Goal: Task Accomplishment & Management: Manage account settings

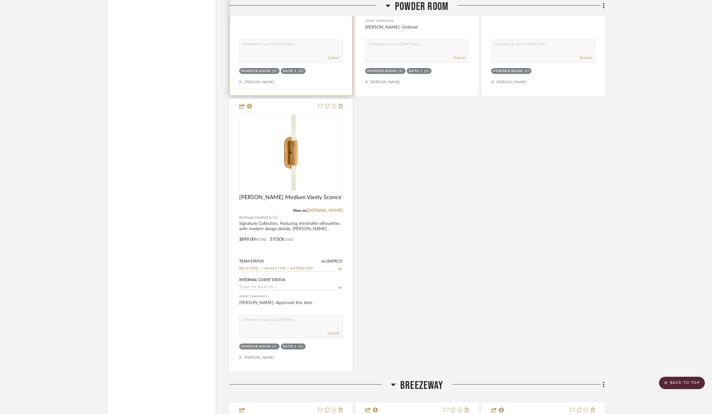
scroll to position [2148, 1]
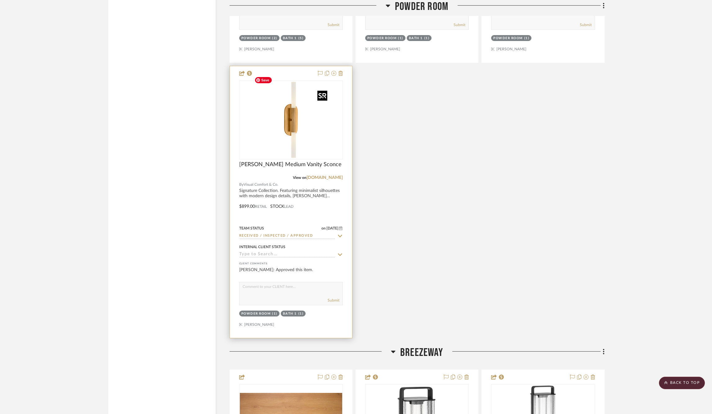
click at [284, 132] on img "0" at bounding box center [291, 120] width 78 height 78
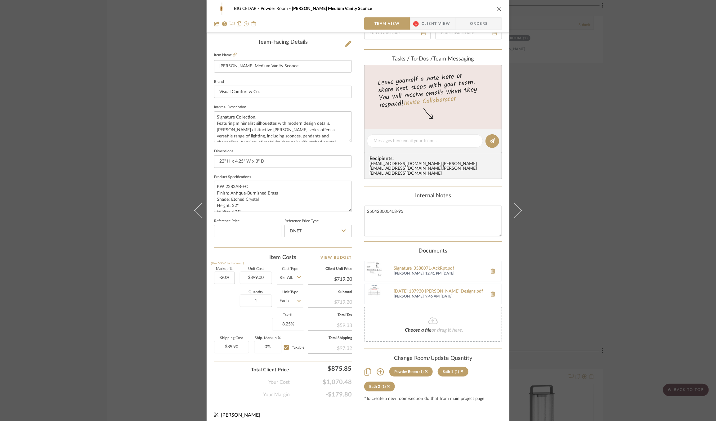
scroll to position [153, 0]
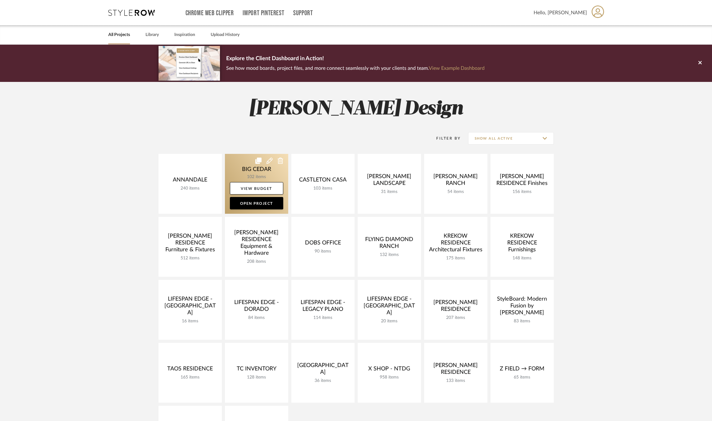
click at [239, 166] on link at bounding box center [256, 184] width 63 height 60
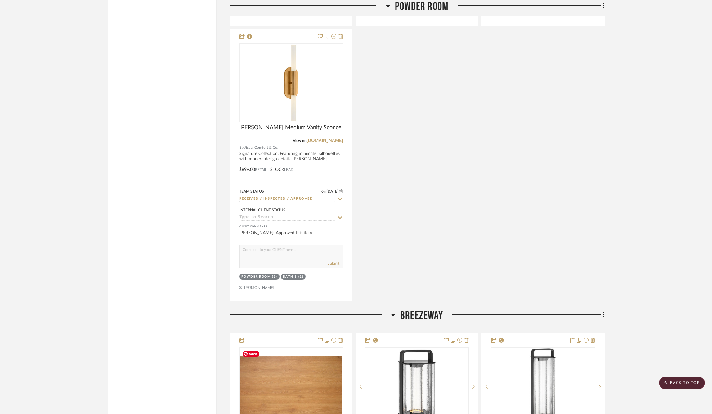
scroll to position [2181, 0]
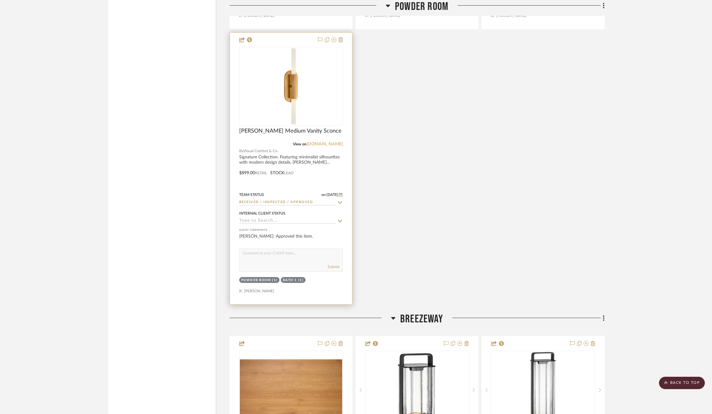
click at [327, 142] on link "[DOMAIN_NAME]" at bounding box center [325, 144] width 36 height 4
click at [296, 82] on img "0" at bounding box center [291, 86] width 78 height 78
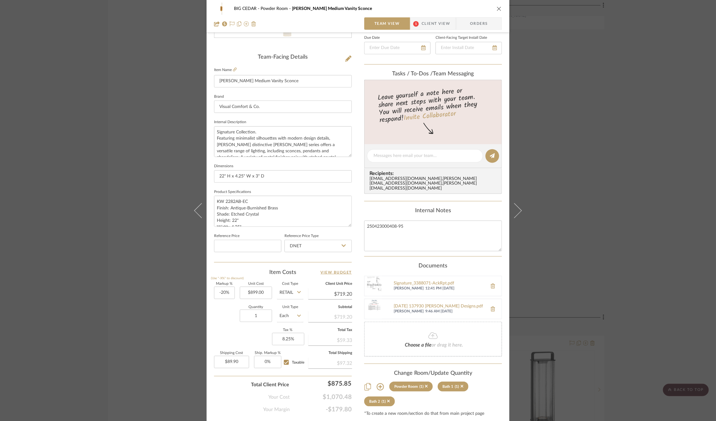
scroll to position [141, 0]
drag, startPoint x: 402, startPoint y: 218, endPoint x: 390, endPoint y: 221, distance: 11.9
click at [390, 221] on textarea "250423000408-95" at bounding box center [433, 235] width 138 height 31
click at [376, 220] on textarea "250423000408-95" at bounding box center [433, 235] width 138 height 31
click at [407, 220] on textarea "250423000408-95" at bounding box center [433, 235] width 138 height 31
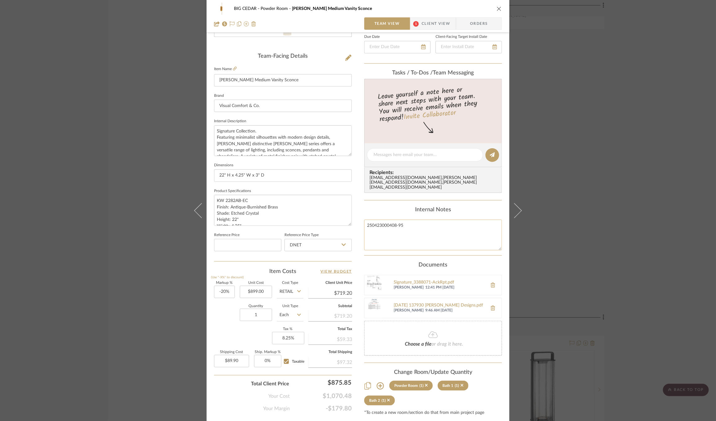
click at [376, 220] on textarea "250423000408-95" at bounding box center [433, 235] width 138 height 31
drag, startPoint x: 407, startPoint y: 220, endPoint x: 391, endPoint y: 220, distance: 15.8
click at [391, 220] on textarea "250812000408-95" at bounding box center [433, 235] width 138 height 31
type textarea "250812000425-"
type textarea "250812000425-95"
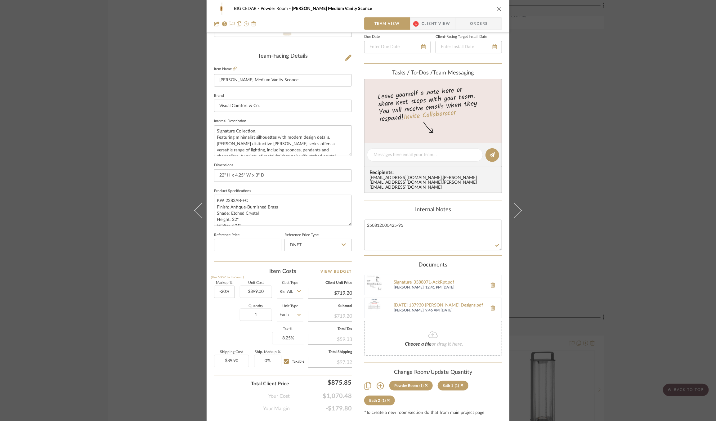
click at [379, 262] on div "Documents" at bounding box center [433, 265] width 138 height 7
click at [579, 198] on div "BIG CEDAR Powder Room Rousseau Medium Vanity Sconce Team View 1 Client View Ord…" at bounding box center [358, 210] width 716 height 421
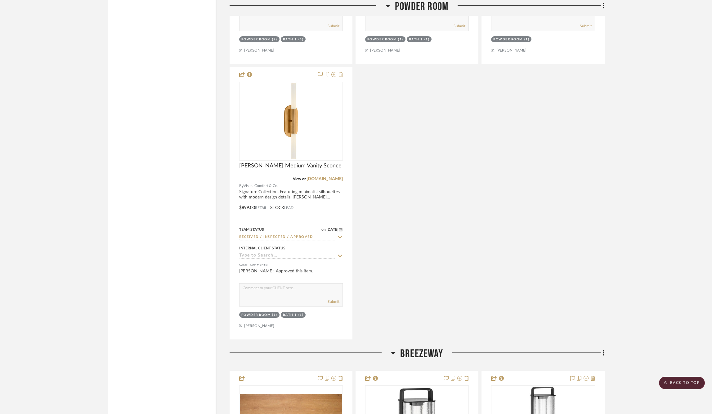
scroll to position [2152, 0]
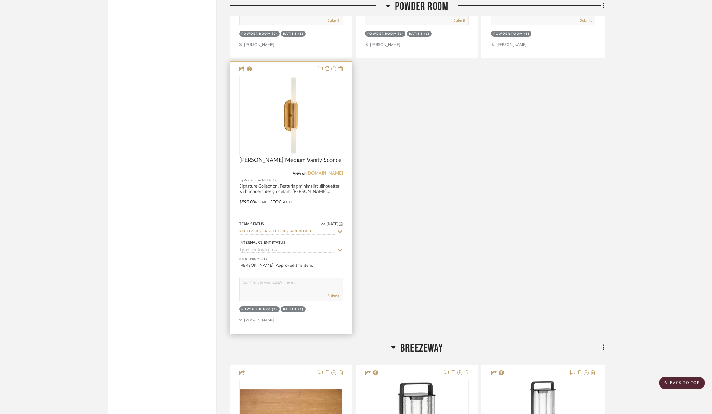
click at [325, 171] on link "[DOMAIN_NAME]" at bounding box center [325, 173] width 36 height 4
click at [320, 97] on img "0" at bounding box center [291, 116] width 78 height 78
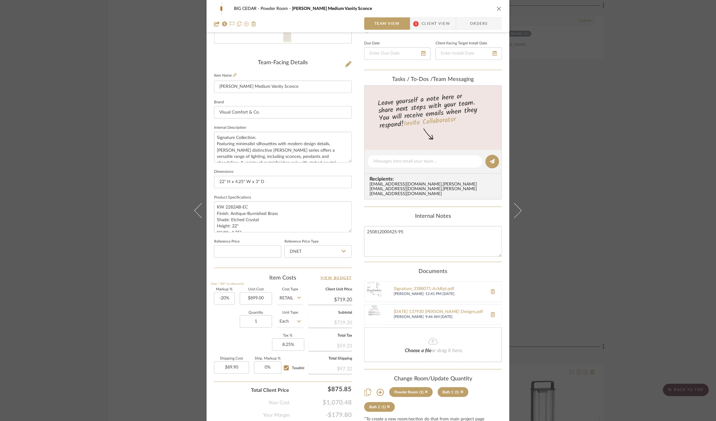
scroll to position [144, 0]
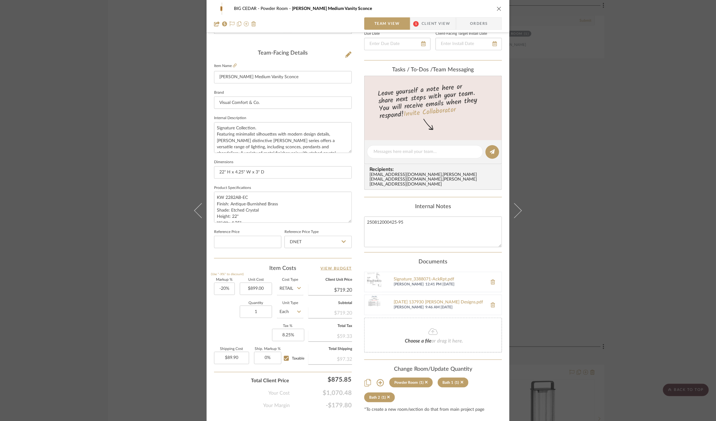
click at [366, 379] on icon at bounding box center [368, 382] width 7 height 7
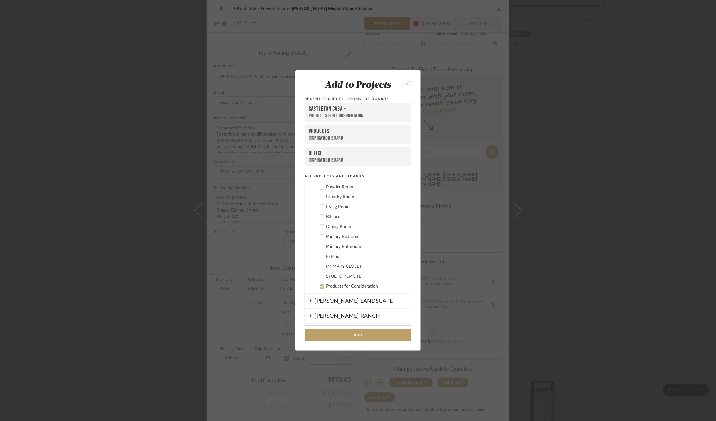
scroll to position [95, 0]
click at [320, 288] on icon at bounding box center [322, 289] width 4 height 4
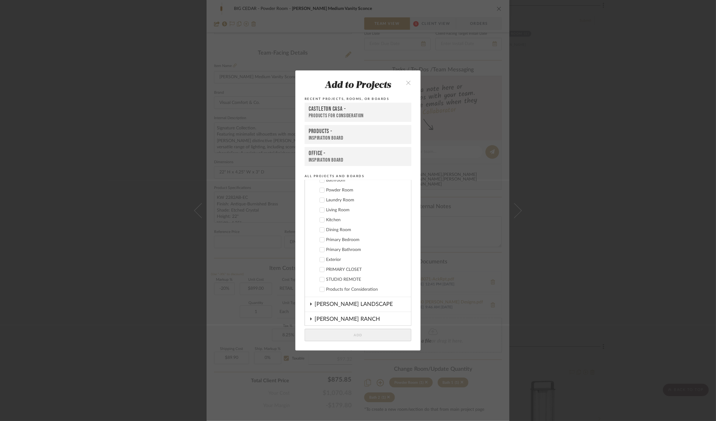
click at [340, 188] on div "Powder Room" at bounding box center [366, 190] width 80 height 5
click at [352, 335] on button "Add" at bounding box center [358, 335] width 107 height 13
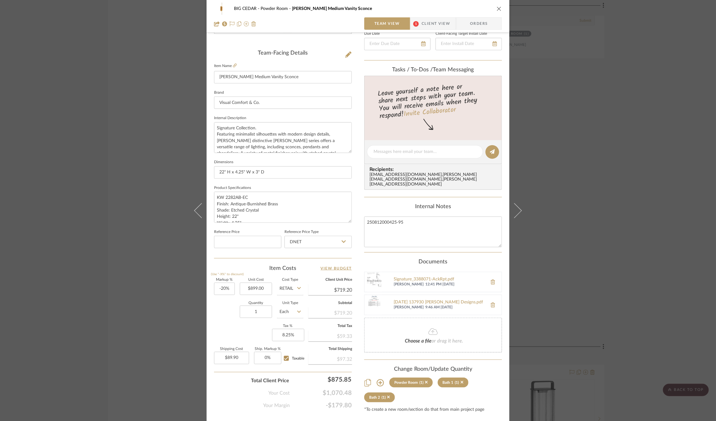
click at [365, 379] on icon at bounding box center [368, 382] width 7 height 7
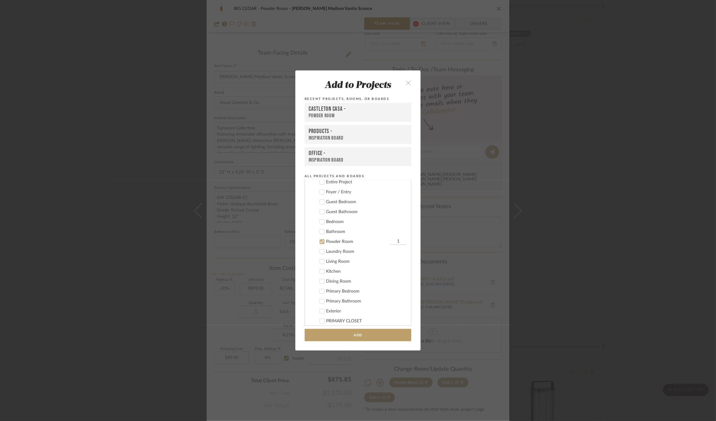
scroll to position [29, 0]
click at [320, 255] on icon at bounding box center [322, 257] width 4 height 4
click at [340, 183] on div "CASTLETON CASA" at bounding box center [363, 186] width 97 height 11
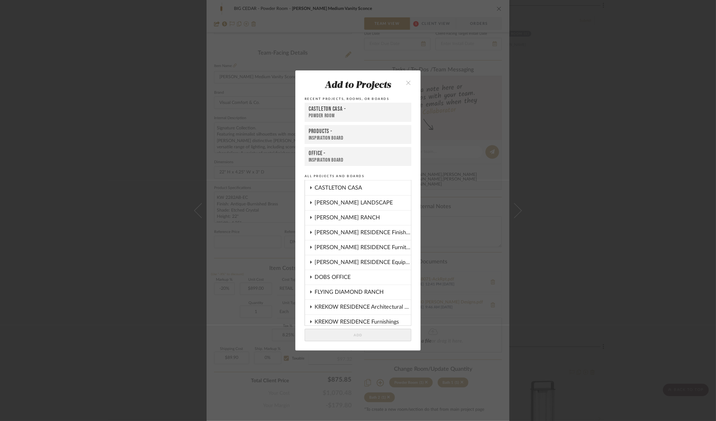
scroll to position [0, 0]
click at [408, 83] on icon "close" at bounding box center [408, 82] width 5 height 5
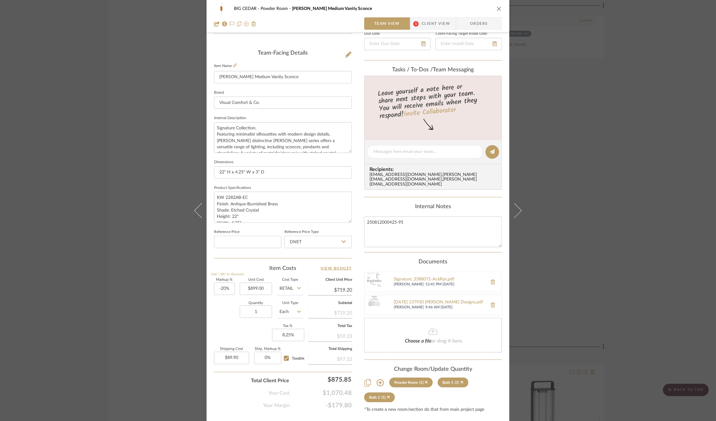
click at [599, 175] on div "BIG CEDAR Powder Room Rousseau Medium Vanity Sconce Team View 1 Client View Ord…" at bounding box center [358, 210] width 716 height 421
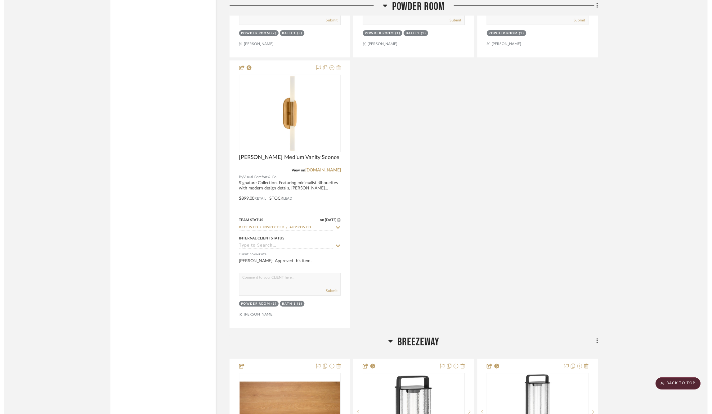
scroll to position [2152, 0]
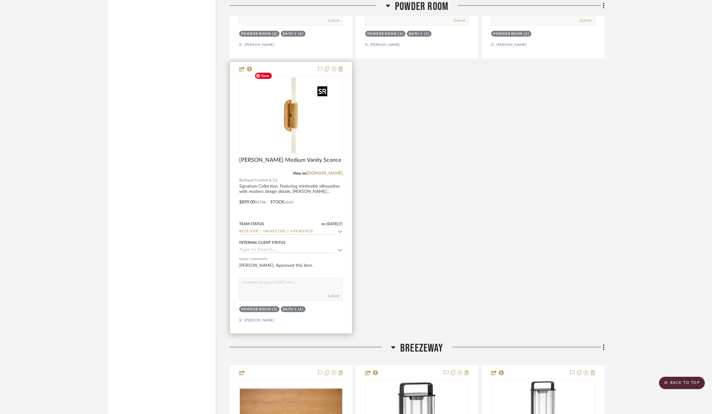
click at [295, 117] on img "0" at bounding box center [291, 116] width 78 height 78
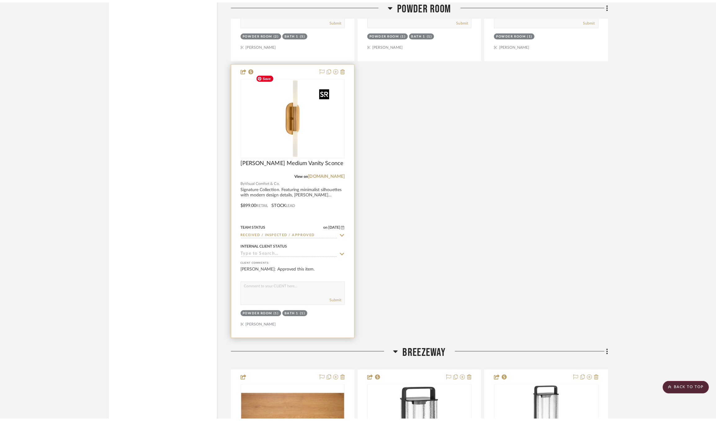
scroll to position [0, 0]
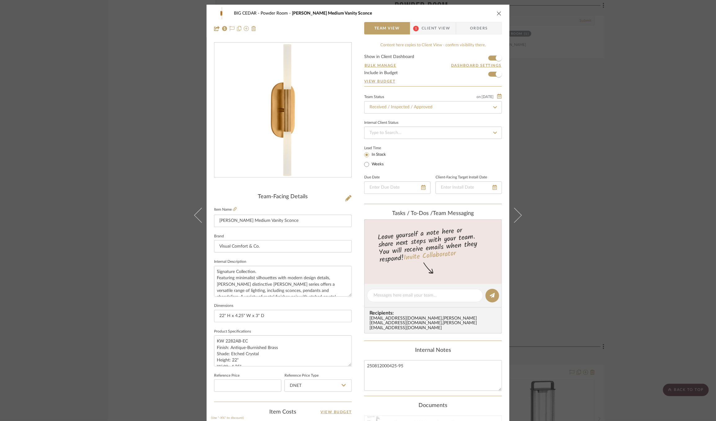
click at [155, 104] on div "BIG CEDAR Powder Room Rousseau Medium Vanity Sconce Team View 1 Client View Ord…" at bounding box center [358, 210] width 716 height 421
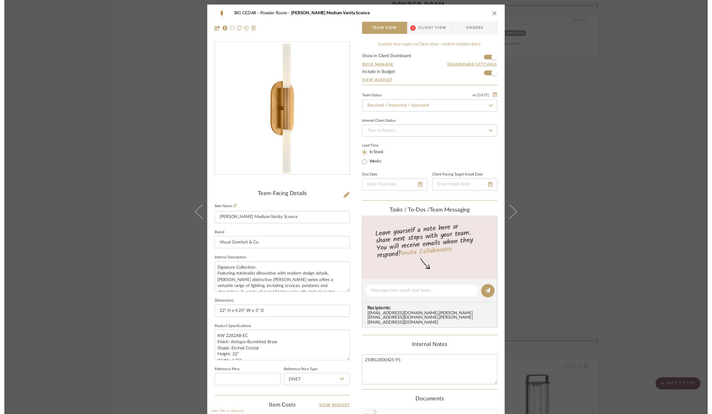
scroll to position [2152, 0]
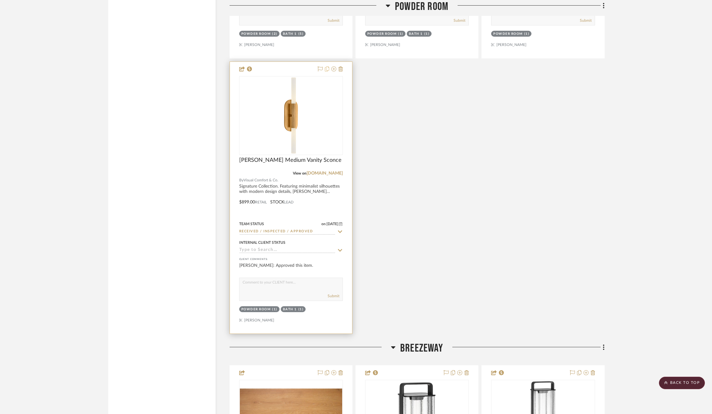
click at [327, 66] on icon at bounding box center [327, 68] width 4 height 5
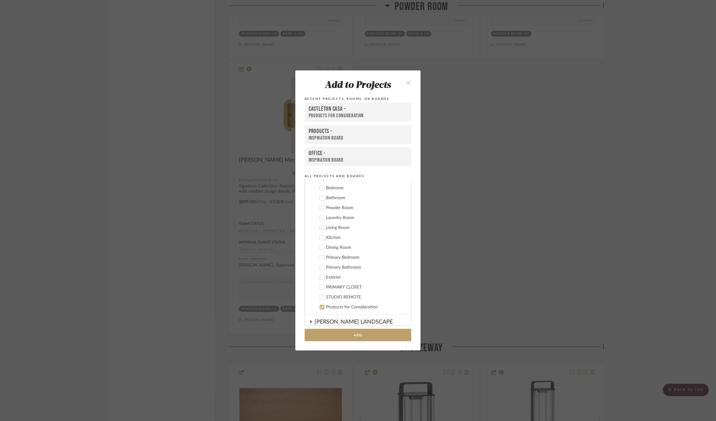
scroll to position [0, 0]
click at [406, 81] on icon "close" at bounding box center [408, 82] width 5 height 5
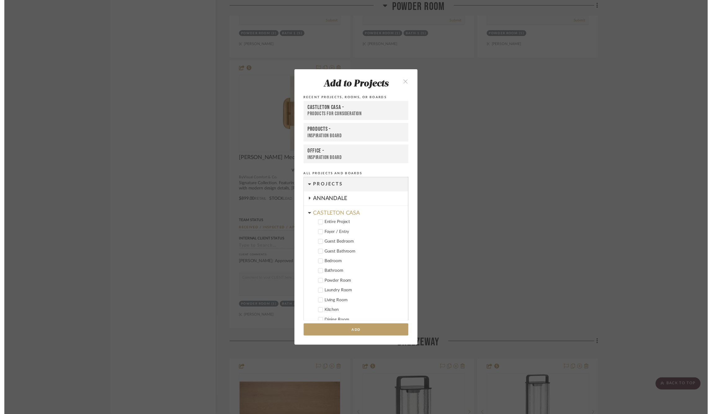
scroll to position [2152, 0]
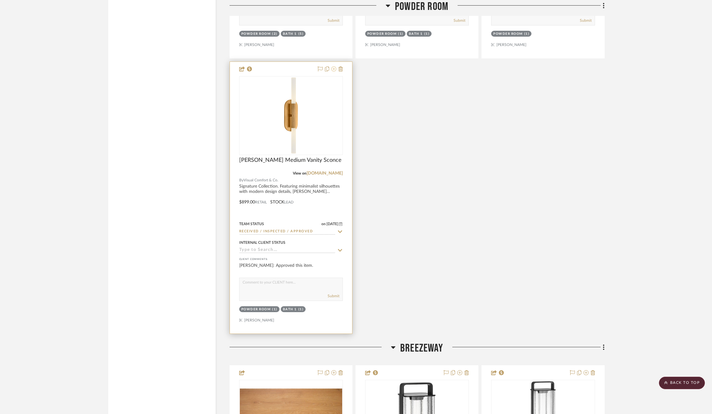
click at [335, 66] on icon at bounding box center [334, 68] width 5 height 5
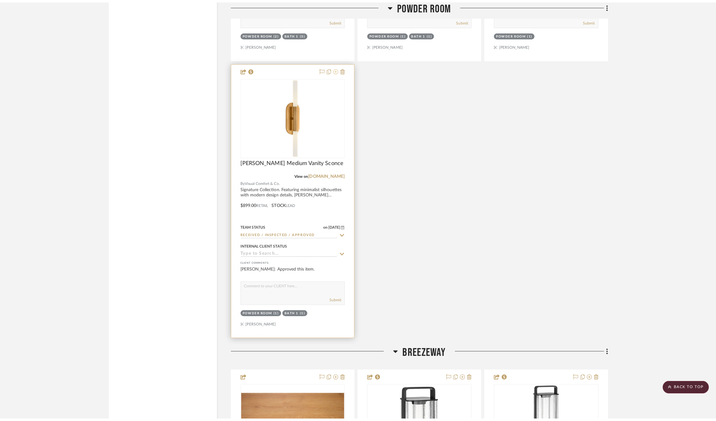
scroll to position [0, 0]
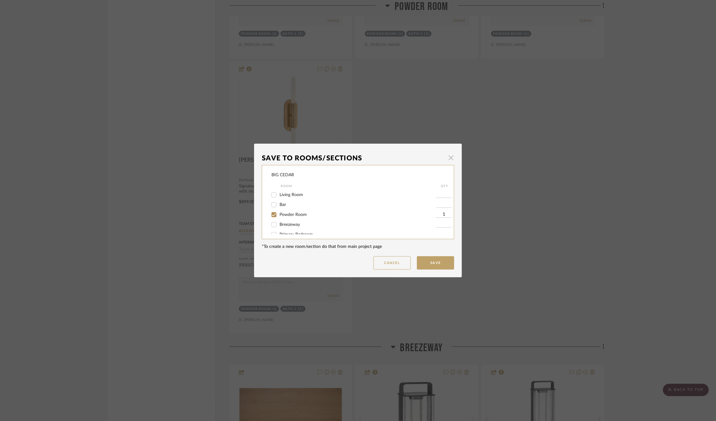
click at [445, 156] on span "button" at bounding box center [451, 157] width 12 height 12
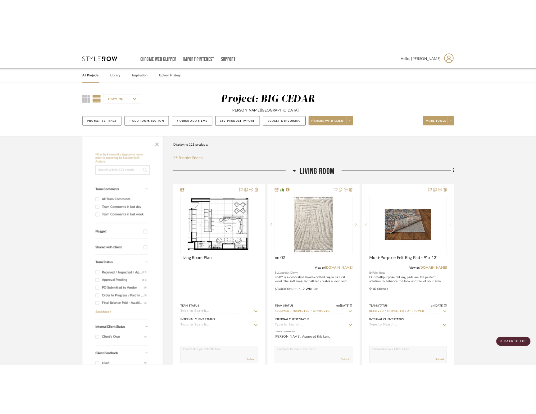
scroll to position [2152, 0]
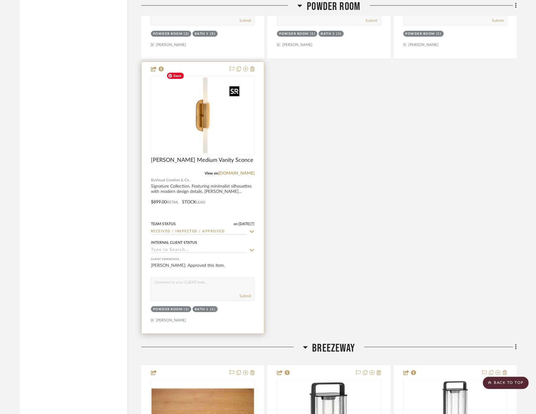
click at [182, 108] on img "0" at bounding box center [203, 116] width 78 height 78
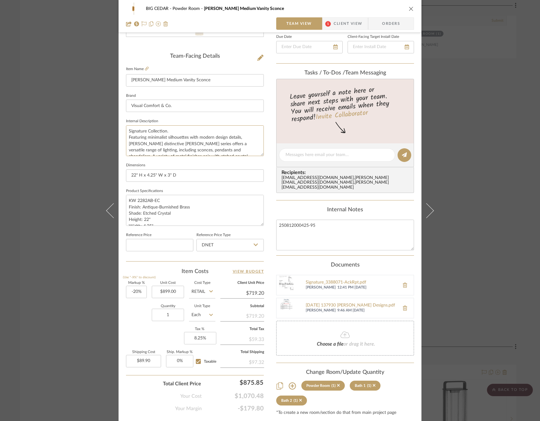
scroll to position [12, 0]
drag, startPoint x: 127, startPoint y: 129, endPoint x: 189, endPoint y: 166, distance: 71.9
click at [189, 166] on div "Team-Facing Details Item Name Rousseau Medium Vanity Sconce Brand Visual Comfor…" at bounding box center [195, 157] width 138 height 208
drag, startPoint x: 124, startPoint y: 200, endPoint x: 158, endPoint y: 226, distance: 42.9
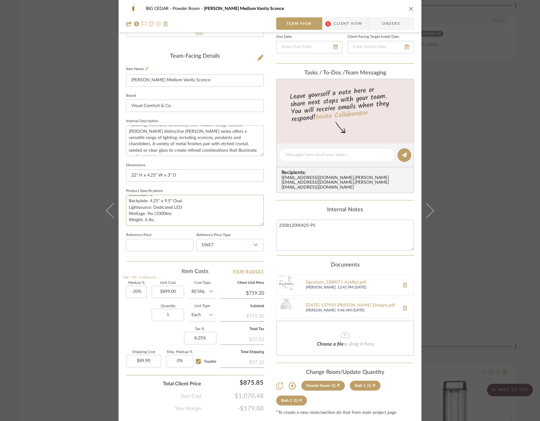
click at [158, 226] on sr-form-field "Product Specifications KW 2282AB-EC Finish: Antique-Burnished Brass Shade: Etch…" at bounding box center [195, 209] width 138 height 44
drag, startPoint x: 128, startPoint y: 175, endPoint x: 225, endPoint y: 175, distance: 96.5
click at [225, 175] on input "22" H x 4.25" W x 3" D" at bounding box center [195, 175] width 138 height 12
click at [504, 170] on div "BIG CEDAR Powder Room Rousseau Medium Vanity Sconce Team View 1 Client View Ord…" at bounding box center [270, 210] width 540 height 421
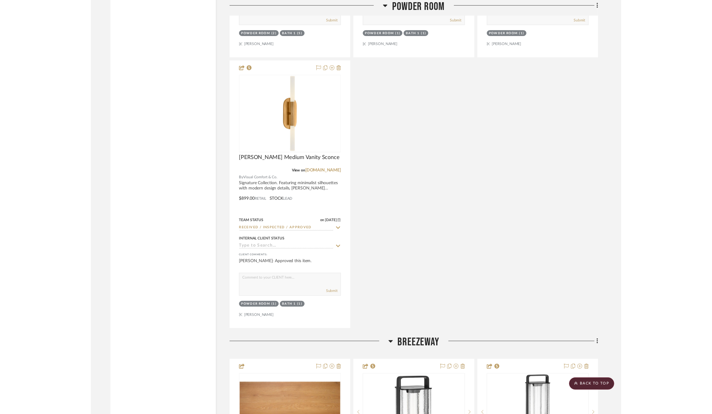
scroll to position [2152, 0]
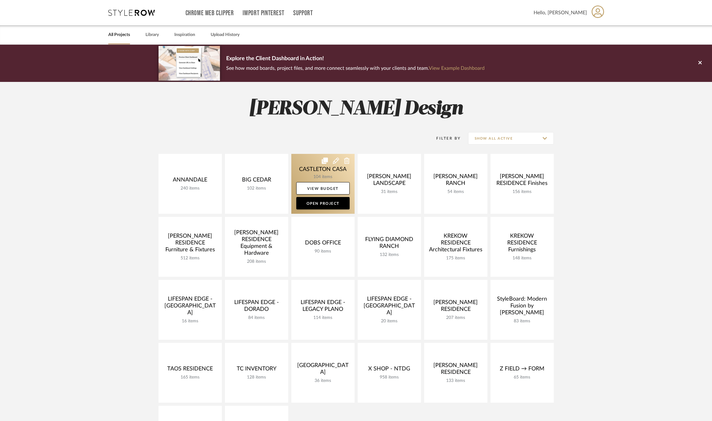
click at [305, 163] on link at bounding box center [322, 184] width 63 height 60
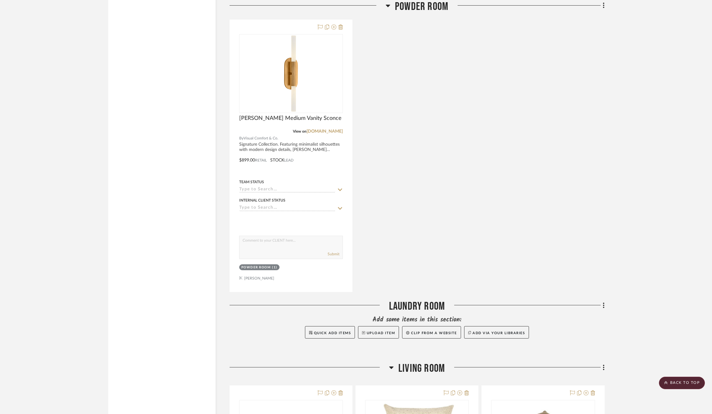
scroll to position [2628, 0]
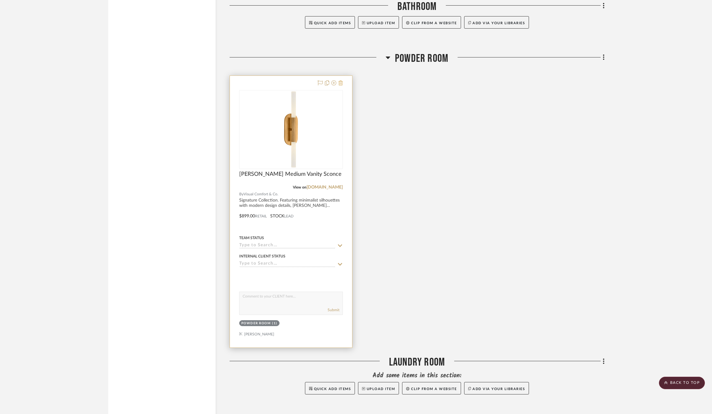
click at [341, 80] on icon at bounding box center [341, 82] width 4 height 5
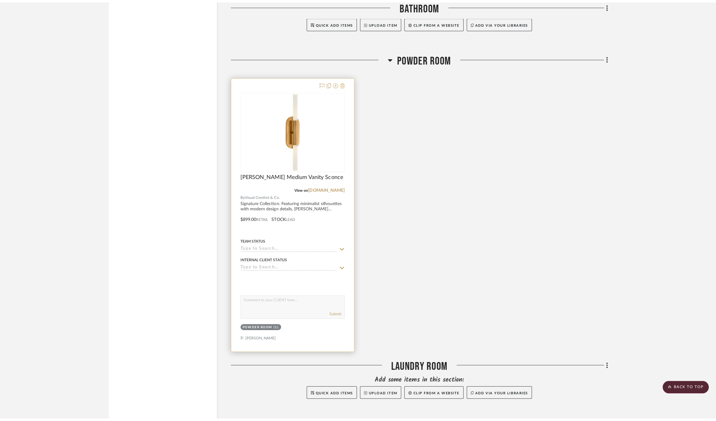
scroll to position [0, 0]
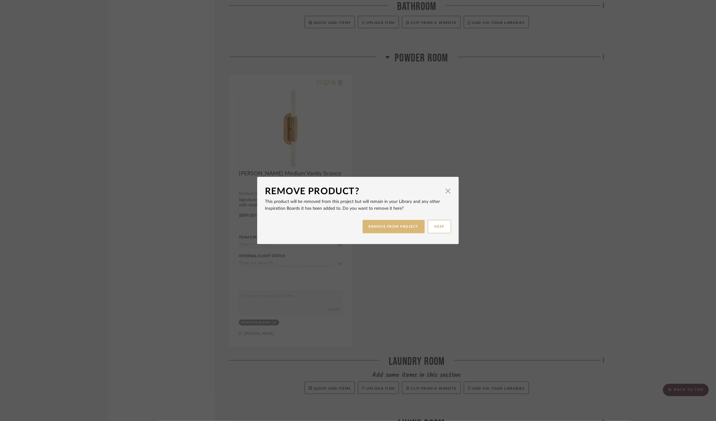
click at [407, 226] on button "REMOVE FROM PROJECT" at bounding box center [394, 226] width 62 height 13
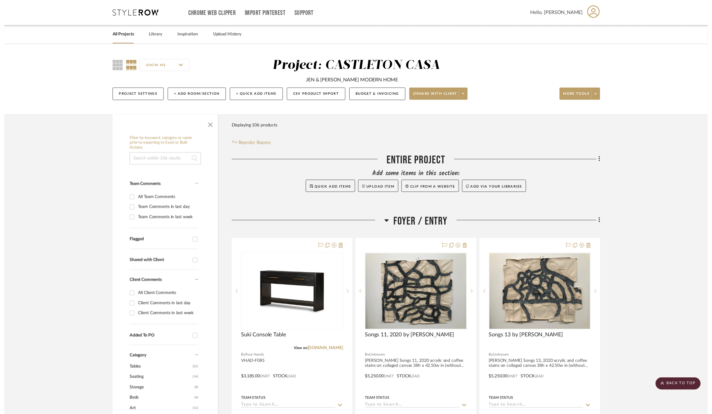
scroll to position [2628, 0]
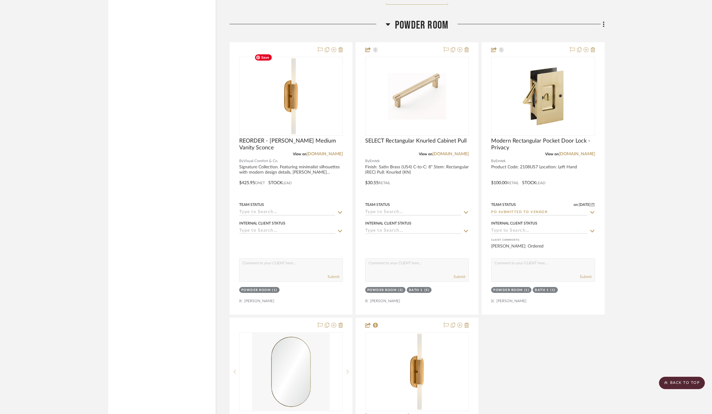
scroll to position [1901, 0]
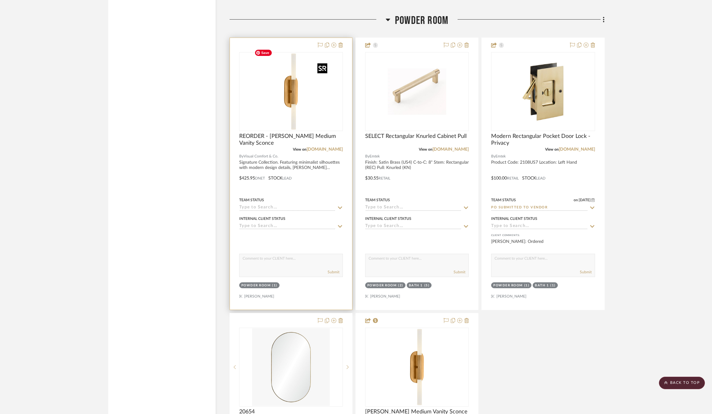
click at [298, 93] on img "0" at bounding box center [291, 92] width 78 height 78
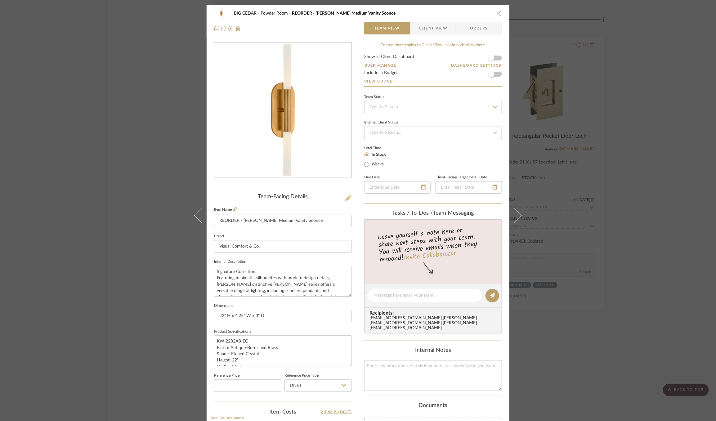
click at [348, 198] on icon at bounding box center [348, 198] width 6 height 6
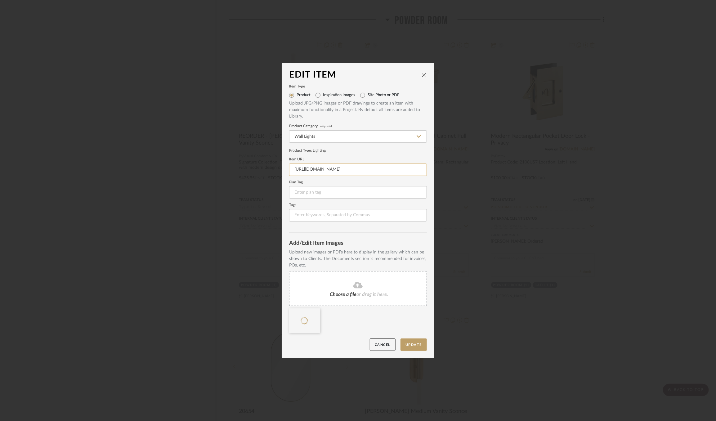
click at [340, 172] on input "https://app.stylerow.com/projects/RkjqNP/items" at bounding box center [358, 170] width 138 height 12
paste input "www.visualcomfort.com/rousseau-medium-vanity-sconce-kw2282/#2461=36841&1651=534…"
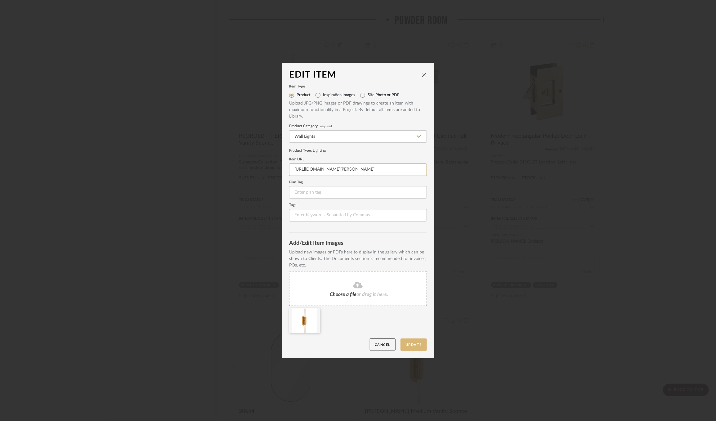
type input "https://www.visualcomfort.com/rousseau-medium-vanity-sconce-kw2282/#2461=36841&…"
click at [413, 341] on button "Update" at bounding box center [414, 345] width 26 height 13
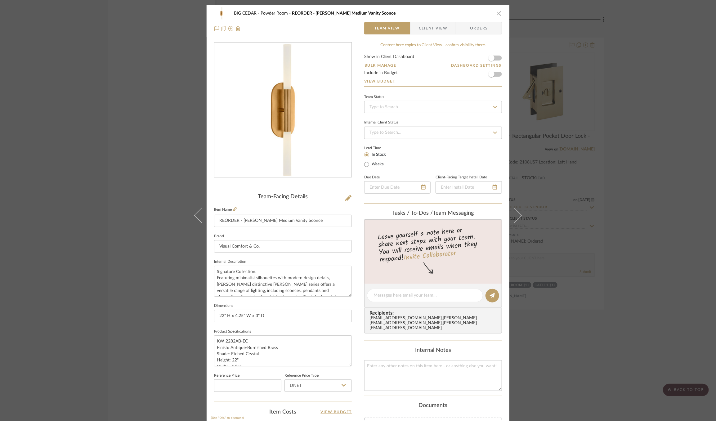
click at [593, 164] on div "BIG CEDAR Powder Room REORDER - Rousseau Medium Vanity Sconce Team View Client …" at bounding box center [358, 210] width 716 height 421
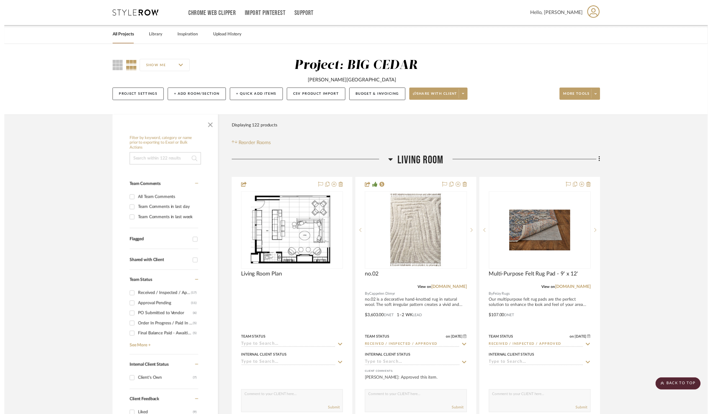
scroll to position [1901, 0]
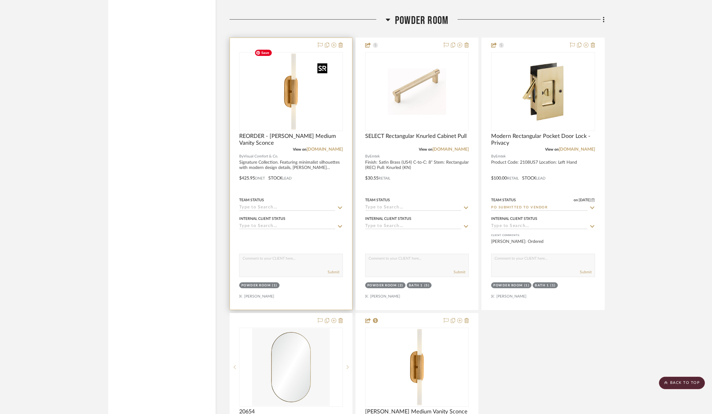
click at [281, 98] on img "0" at bounding box center [291, 92] width 78 height 78
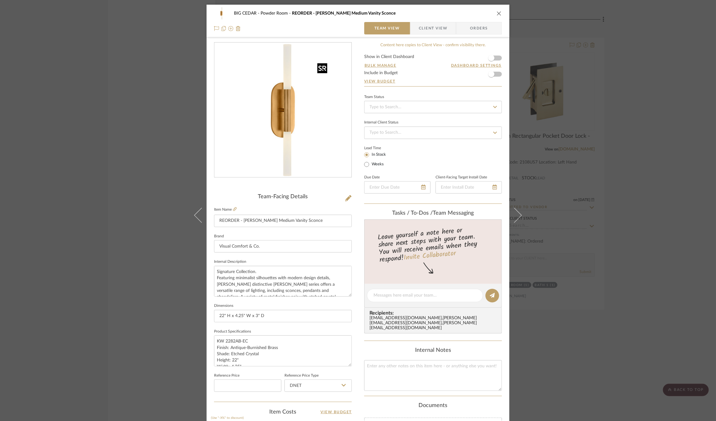
scroll to position [155, 0]
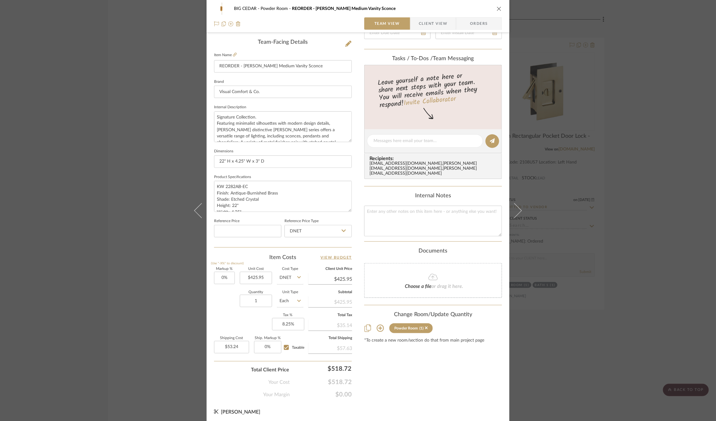
click at [118, 220] on div "BIG CEDAR Powder Room REORDER - Rousseau Medium Vanity Sconce Team View Client …" at bounding box center [358, 210] width 716 height 421
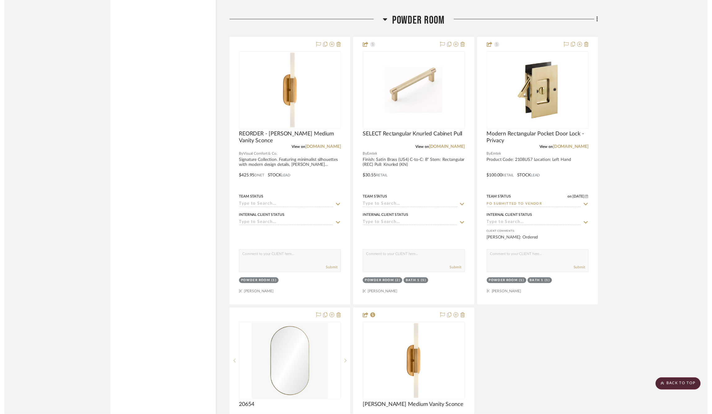
scroll to position [1901, 0]
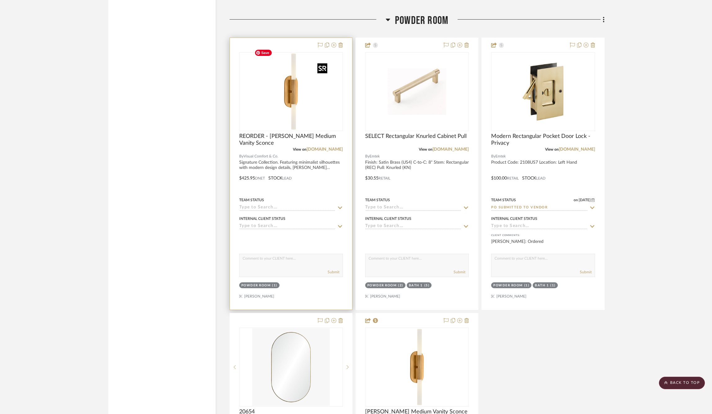
click at [311, 86] on img "0" at bounding box center [291, 92] width 78 height 78
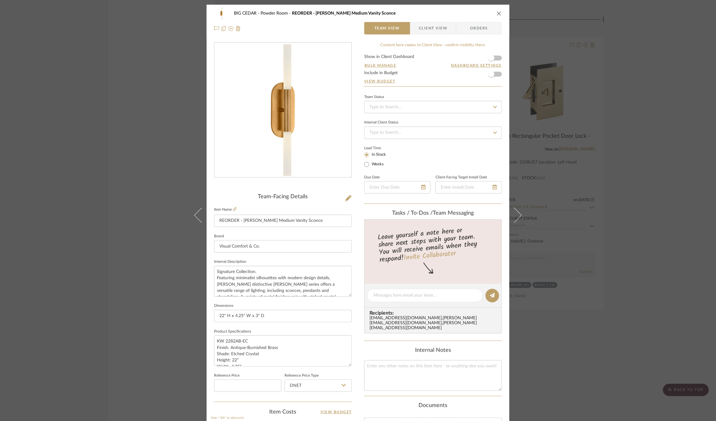
scroll to position [155, 0]
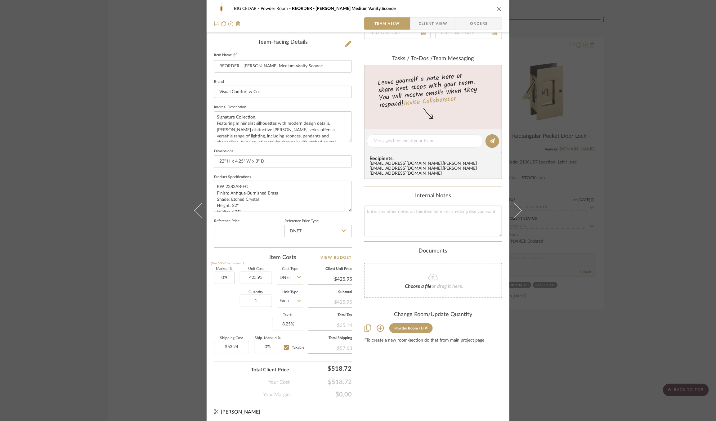
click at [257, 275] on input "425.95" at bounding box center [256, 278] width 32 height 12
type input "$979.00"
click at [299, 277] on input "DNET" at bounding box center [290, 278] width 26 height 12
type input "$979.00"
type input "$122.38"
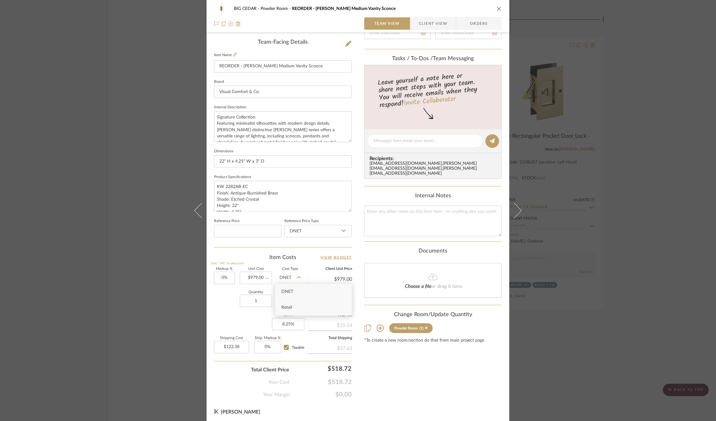
click at [297, 309] on div "Retail" at bounding box center [313, 308] width 77 height 16
type input "Retail"
click at [122, 268] on div "BIG CEDAR Powder Room REORDER - Rousseau Medium Vanity Sconce Team View Client …" at bounding box center [358, 210] width 716 height 421
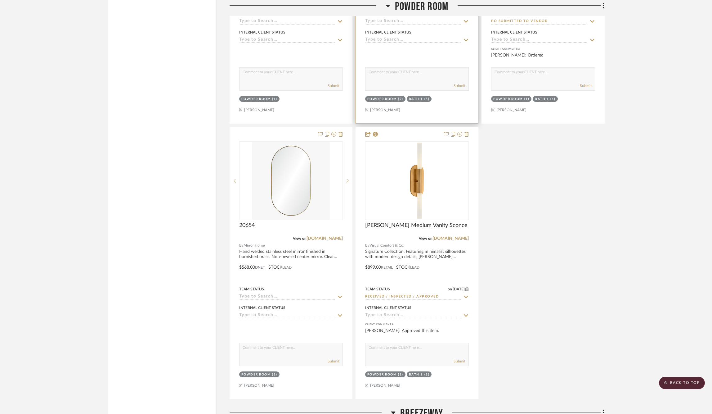
scroll to position [2088, 0]
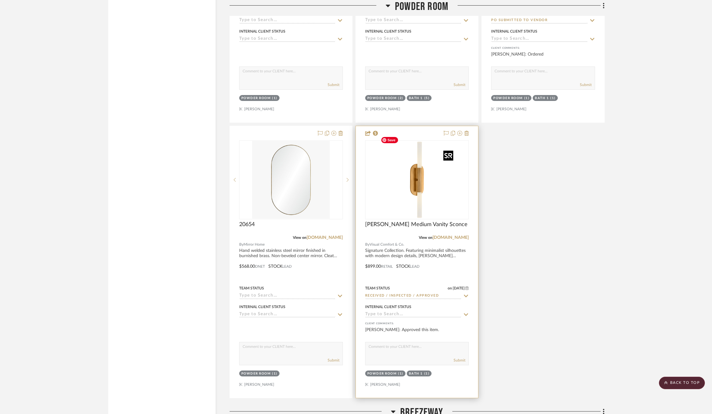
click at [407, 203] on img "0" at bounding box center [417, 180] width 78 height 78
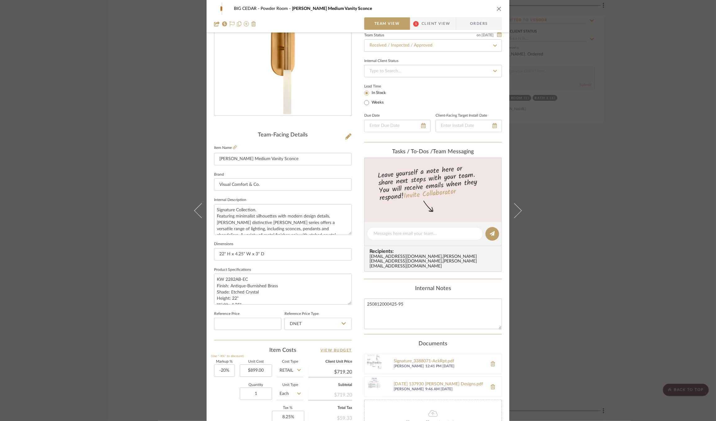
scroll to position [155, 0]
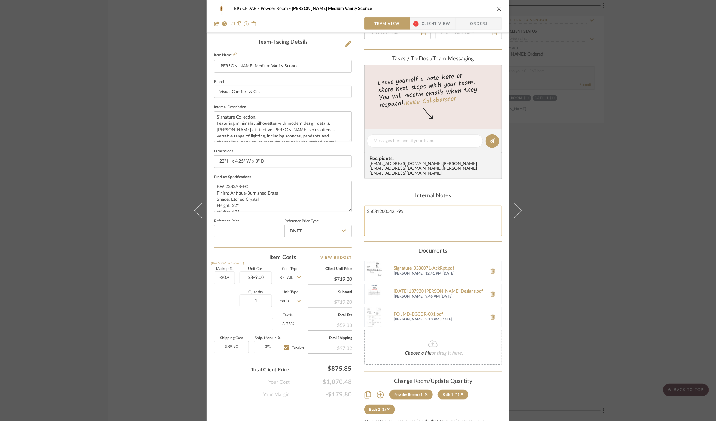
click at [408, 206] on textarea "250812000425-95" at bounding box center [433, 221] width 138 height 31
type textarea "250812000408-95"
click at [364, 234] on summary-project-notes "Internal Notes 250812000408-95" at bounding box center [433, 217] width 138 height 49
click at [628, 226] on div "BIG CEDAR Powder Room Rousseau Medium Vanity Sconce Team View 1 Client View Ord…" at bounding box center [358, 210] width 716 height 421
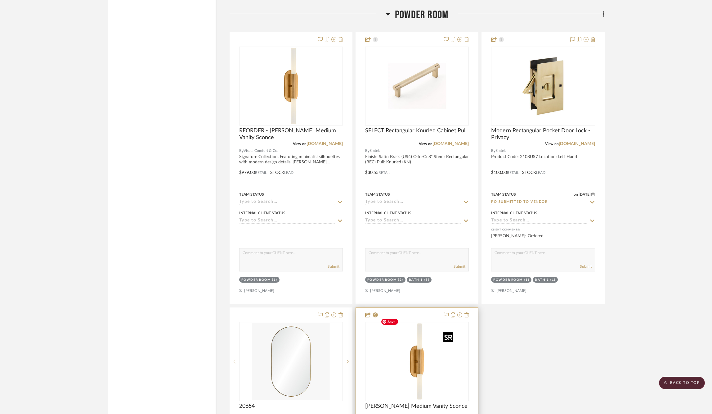
scroll to position [1900, 0]
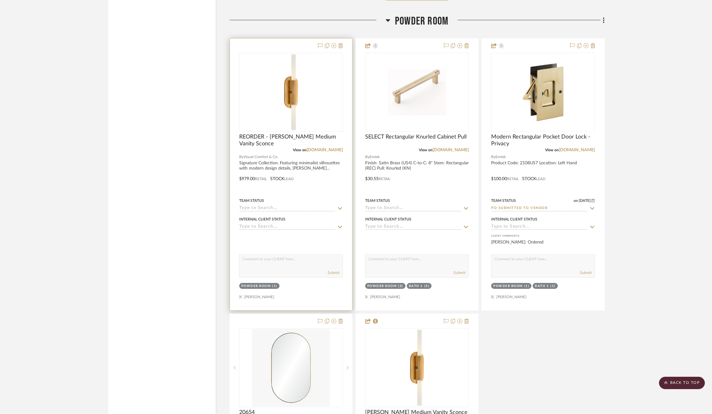
click at [341, 207] on icon at bounding box center [340, 208] width 4 height 2
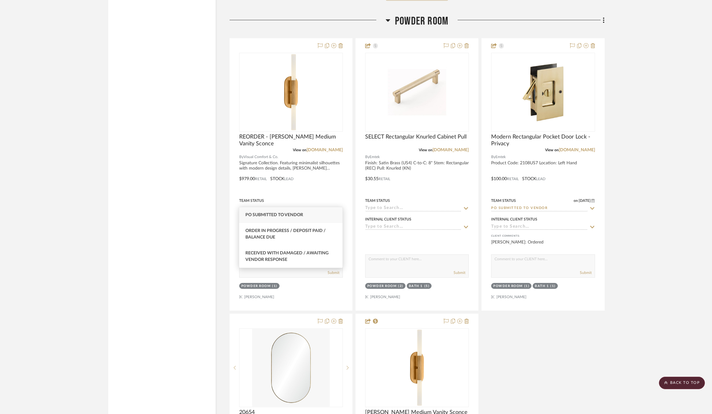
type input "po"
click at [288, 217] on span "PO Submitted to Vendor" at bounding box center [275, 215] width 58 height 4
type input "[DATE]"
type input "PO Submitted to Vendor"
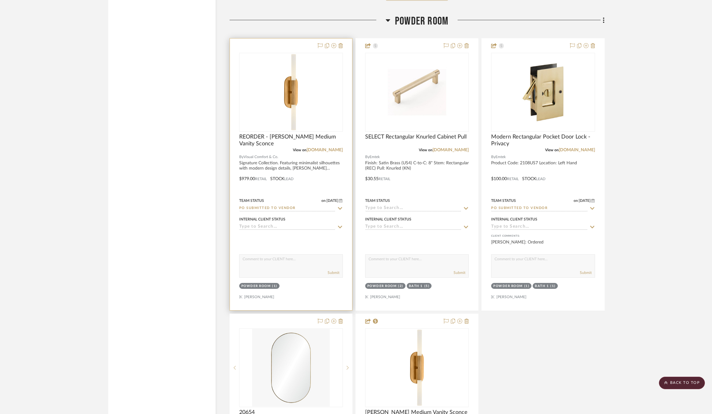
click at [338, 206] on icon at bounding box center [340, 208] width 6 height 5
click at [344, 201] on div at bounding box center [291, 174] width 122 height 272
click at [341, 207] on icon at bounding box center [340, 208] width 4 height 2
click at [340, 207] on icon at bounding box center [340, 208] width 3 height 3
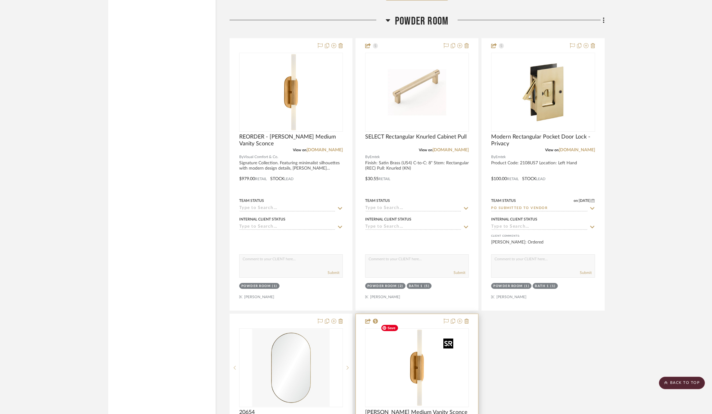
click at [433, 354] on img "0" at bounding box center [417, 368] width 78 height 78
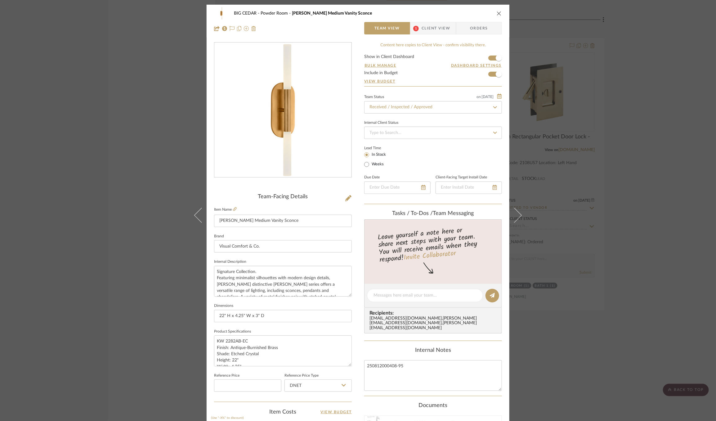
scroll to position [176, 0]
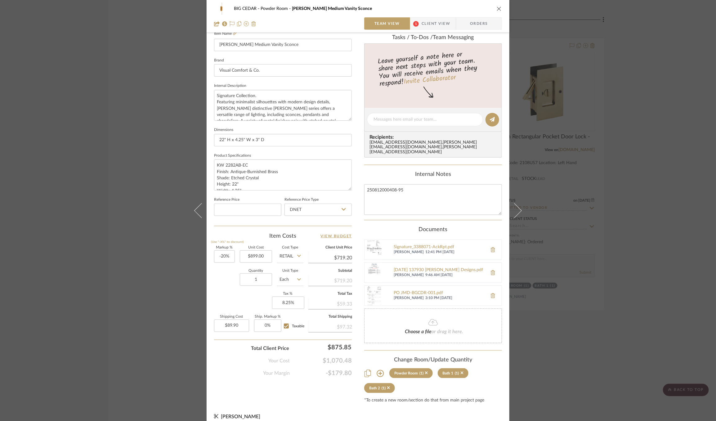
click at [617, 278] on div "BIG CEDAR Powder Room Rousseau Medium Vanity Sconce Team View 1 Client View Ord…" at bounding box center [358, 210] width 716 height 421
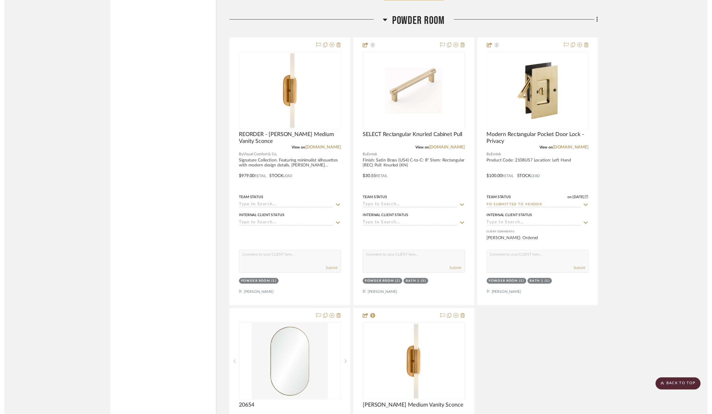
scroll to position [1900, 0]
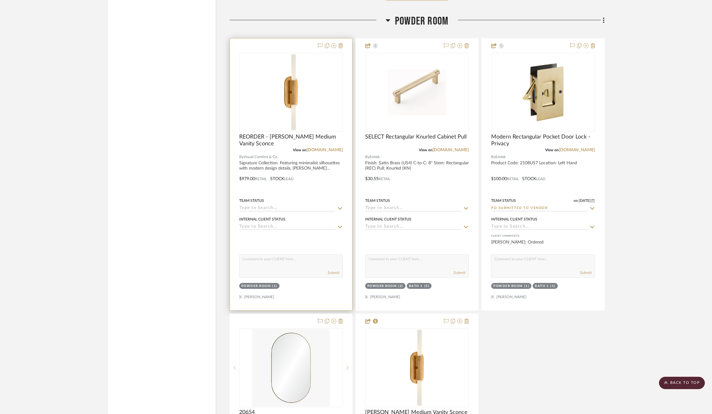
click at [276, 96] on img "0" at bounding box center [291, 92] width 78 height 78
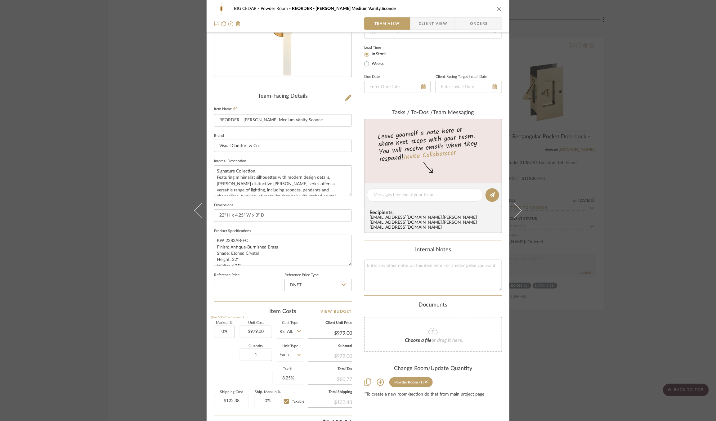
scroll to position [0, 0]
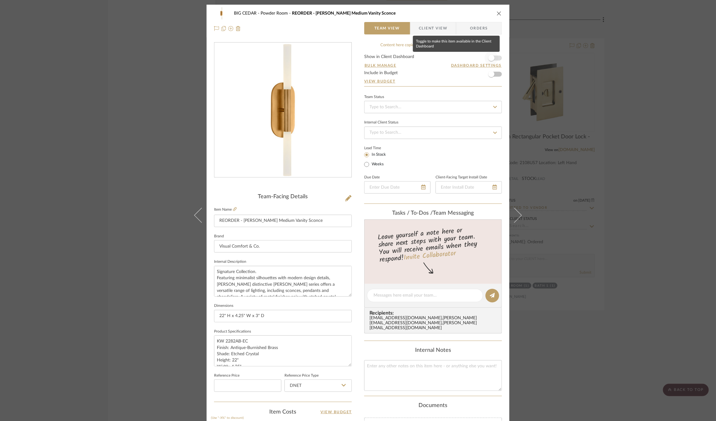
click at [493, 57] on span "button" at bounding box center [492, 58] width 6 height 6
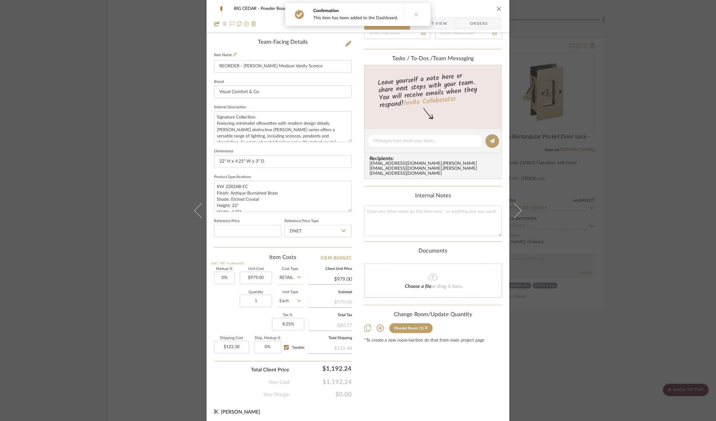
click at [377, 325] on icon at bounding box center [380, 328] width 7 height 7
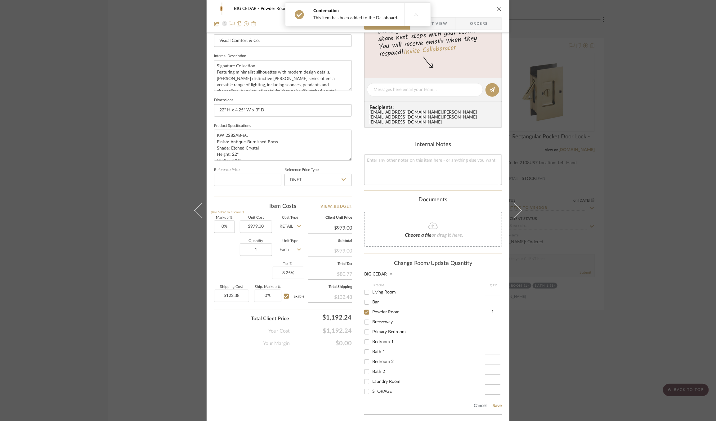
scroll to position [225, 0]
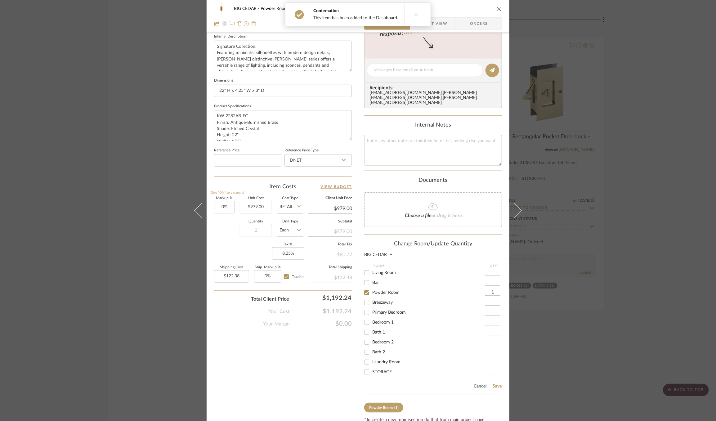
click at [374, 330] on span "Bath 1" at bounding box center [378, 332] width 13 height 4
click at [372, 327] on input "Bath 1" at bounding box center [367, 332] width 10 height 10
checkbox input "true"
type input "1"
click at [373, 350] on span "Bath 2" at bounding box center [378, 352] width 13 height 4
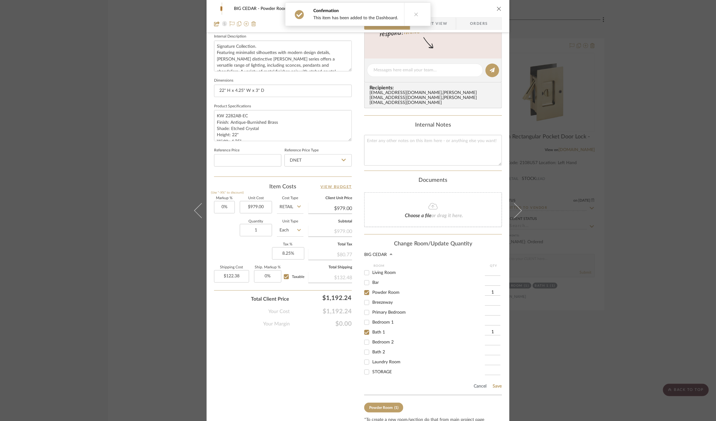
click at [372, 347] on input "Bath 2" at bounding box center [367, 352] width 10 height 10
checkbox input "true"
type input "1"
click at [494, 384] on button "Save" at bounding box center [498, 386] width 10 height 5
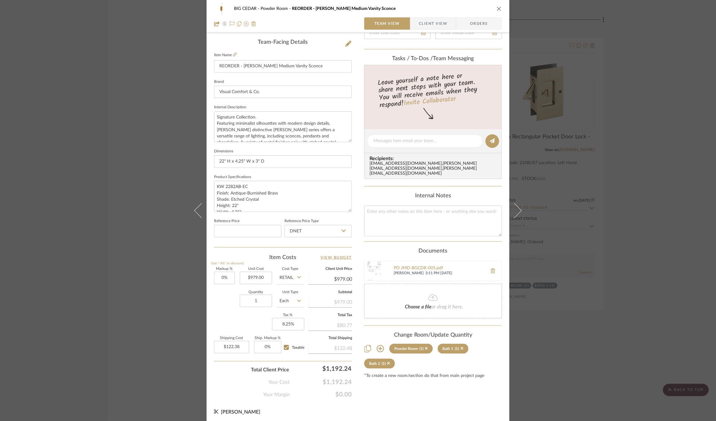
scroll to position [0, 0]
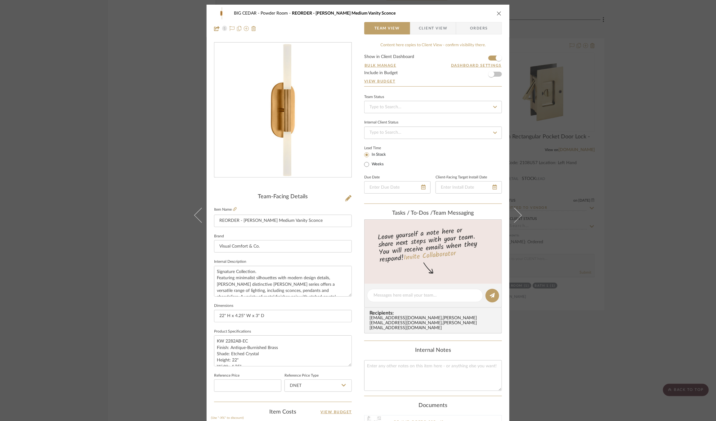
click at [604, 226] on div "BIG CEDAR Powder Room REORDER - Rousseau Medium Vanity Sconce Team View Client …" at bounding box center [358, 210] width 716 height 421
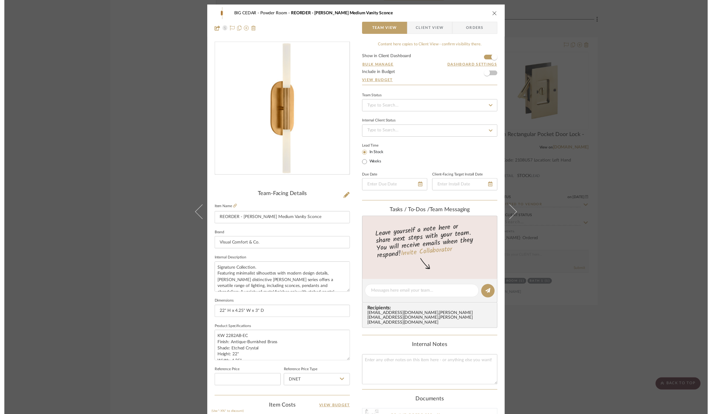
scroll to position [1900, 0]
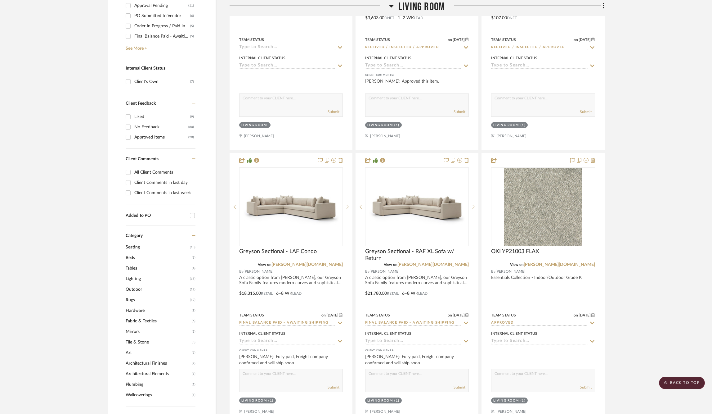
scroll to position [303, 0]
click at [137, 273] on span "Lighting" at bounding box center [157, 278] width 63 height 11
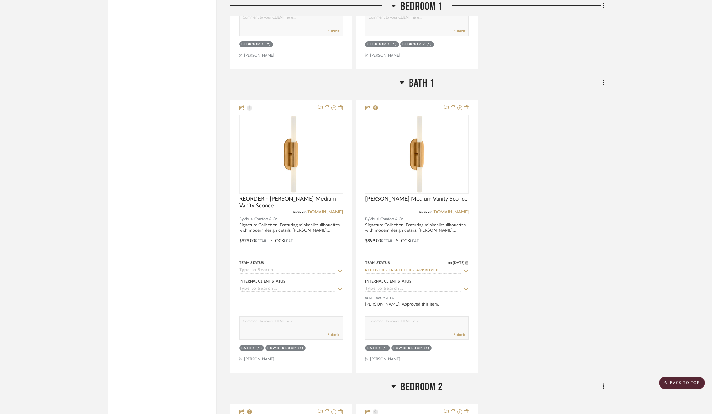
scroll to position [1584, 0]
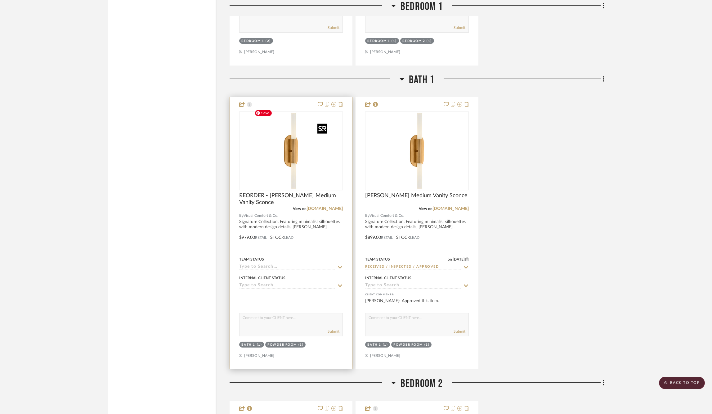
click at [304, 166] on img "0" at bounding box center [291, 151] width 78 height 78
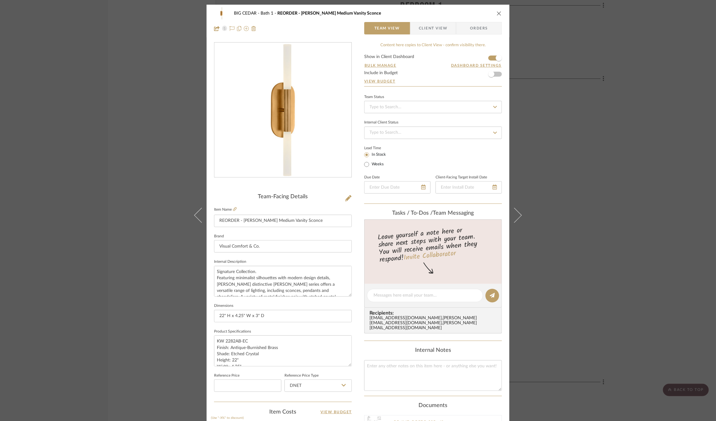
scroll to position [155, 0]
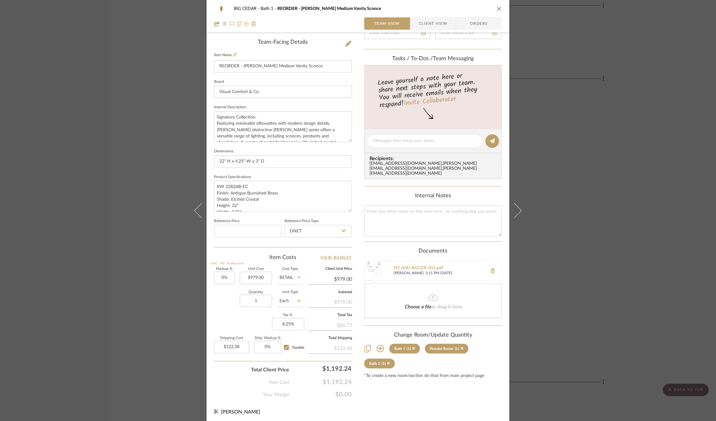
click at [616, 208] on div "BIG CEDAR Bath 1 REORDER - [PERSON_NAME] Medium Vanity Sconce Team View Client …" at bounding box center [358, 210] width 716 height 421
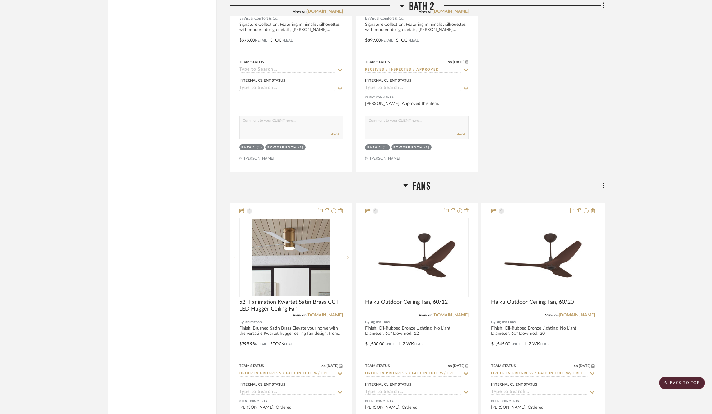
scroll to position [2482, 0]
